Goal: Navigation & Orientation: Understand site structure

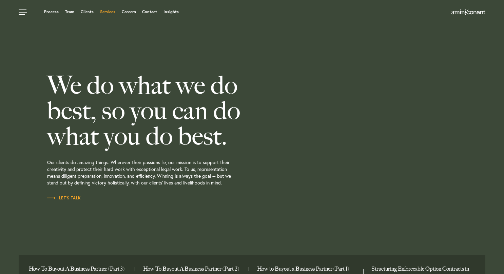
click at [110, 10] on link "Services" at bounding box center [107, 12] width 15 height 4
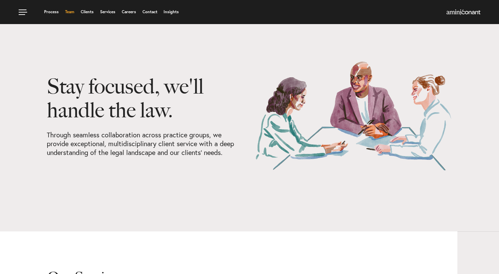
click at [69, 12] on link "Team" at bounding box center [69, 12] width 9 height 4
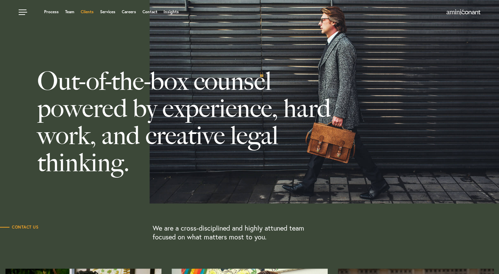
click at [85, 11] on link "Clients" at bounding box center [87, 12] width 13 height 4
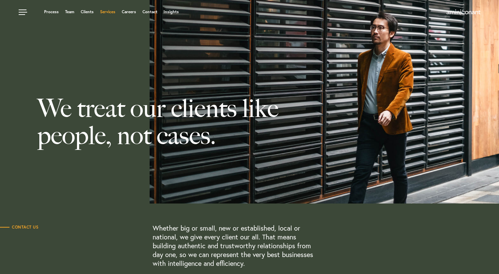
click at [109, 11] on link "Services" at bounding box center [107, 12] width 15 height 4
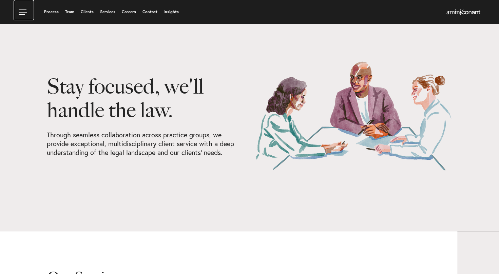
click at [25, 10] on link at bounding box center [24, 10] width 20 height 20
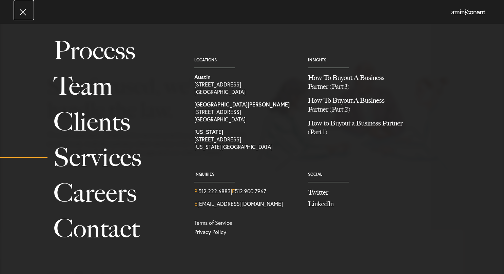
click at [18, 11] on link at bounding box center [24, 10] width 20 height 20
